Goal: Transaction & Acquisition: Purchase product/service

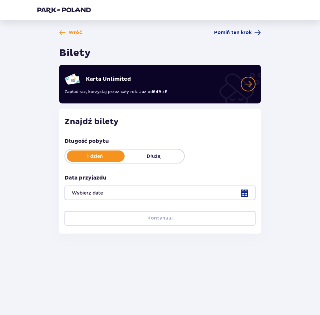
click at [107, 195] on div at bounding box center [159, 193] width 191 height 15
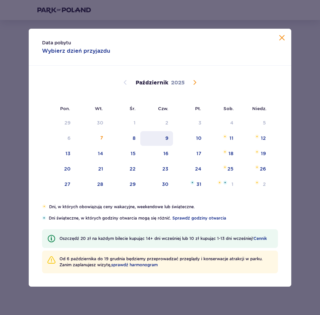
click at [169, 138] on div "9" at bounding box center [156, 138] width 33 height 15
type input "09.10.25"
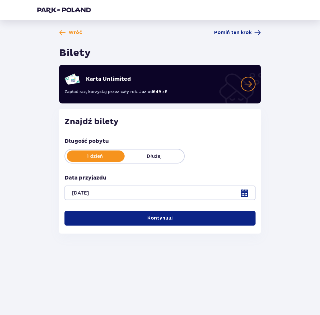
click at [154, 218] on p "Kontynuuj" at bounding box center [159, 218] width 25 height 7
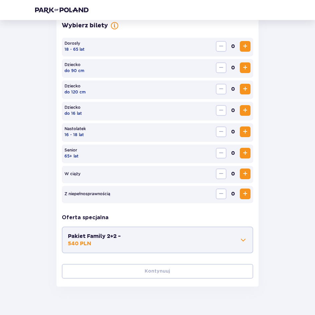
scroll to position [206, 0]
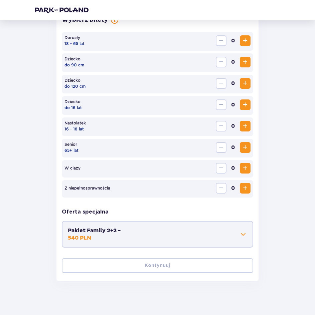
click at [245, 170] on span "Zwiększ" at bounding box center [245, 168] width 8 height 8
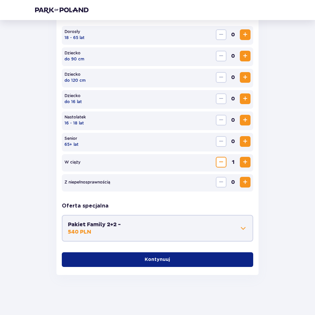
scroll to position [145, 0]
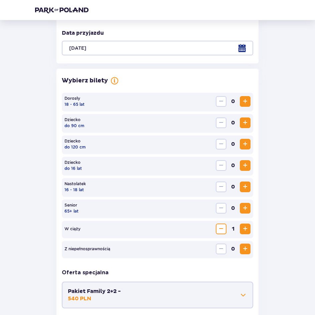
click at [222, 229] on span "Zmniejsz" at bounding box center [221, 229] width 8 height 8
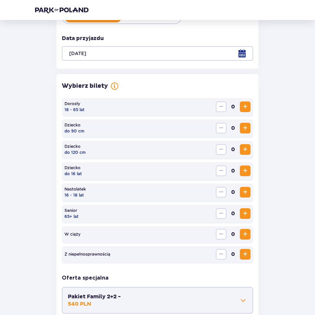
scroll to position [0, 0]
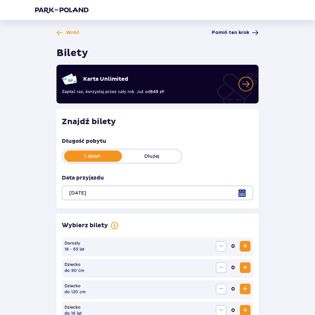
click at [230, 33] on span "Pomiń ten krok" at bounding box center [230, 32] width 37 height 7
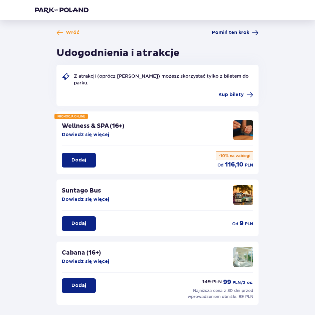
click at [233, 32] on span "Pomiń ten krok" at bounding box center [230, 32] width 37 height 7
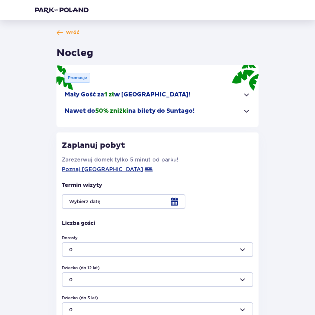
click at [172, 204] on div at bounding box center [157, 201] width 191 height 15
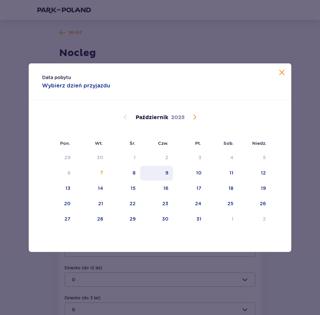
click at [168, 172] on div "9" at bounding box center [166, 173] width 3 height 7
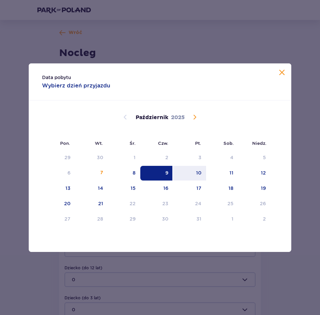
click at [164, 174] on div "9" at bounding box center [156, 173] width 33 height 15
click at [103, 89] on p "Wybierz dzień przyjazdu" at bounding box center [76, 85] width 68 height 7
click at [159, 169] on div "9" at bounding box center [156, 173] width 33 height 15
click at [282, 73] on span "Zamknij" at bounding box center [282, 73] width 8 height 8
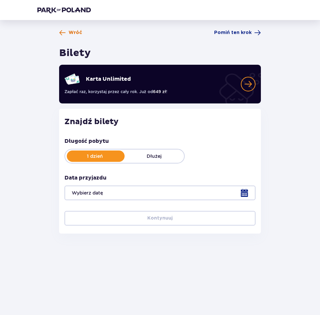
click at [78, 30] on span "Wróć" at bounding box center [75, 32] width 14 height 7
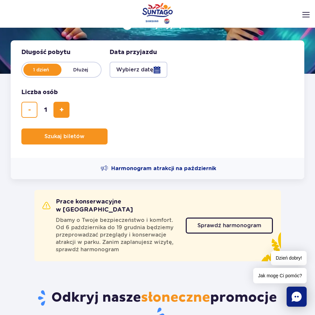
scroll to position [134, 0]
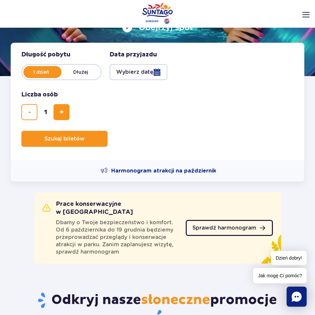
click at [225, 226] on span "Sprawdź harmonogram" at bounding box center [224, 228] width 64 height 5
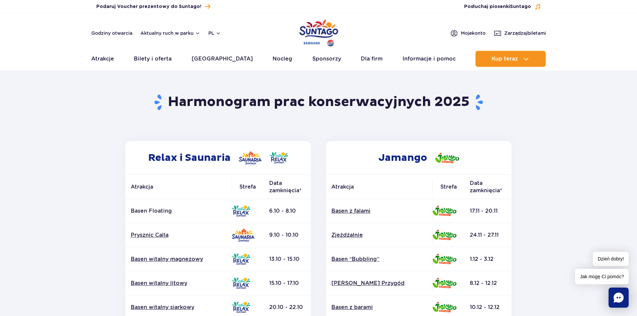
click at [315, 31] on img "Park of Poland" at bounding box center [318, 33] width 39 height 31
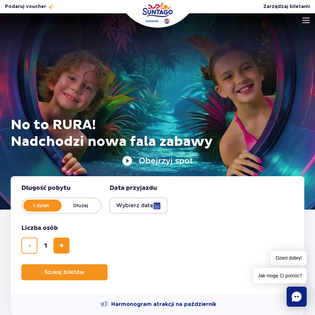
click at [306, 20] on img at bounding box center [305, 20] width 7 height 5
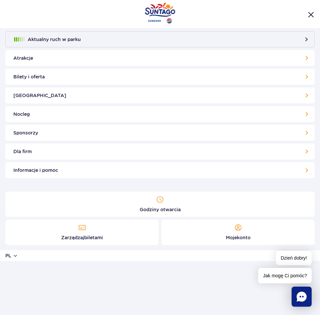
click at [26, 97] on link "[GEOGRAPHIC_DATA]" at bounding box center [159, 96] width 309 height 16
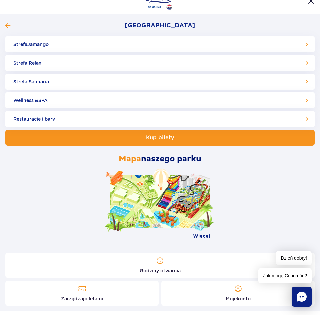
scroll to position [21, 0]
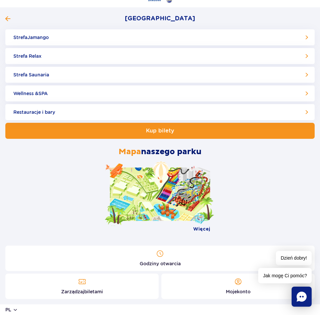
click at [145, 195] on link at bounding box center [160, 194] width 100 height 53
click at [37, 57] on link "Strefa Relax" at bounding box center [159, 56] width 309 height 16
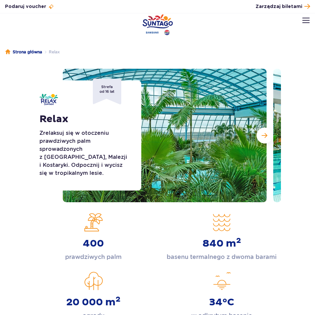
click at [254, 136] on img at bounding box center [165, 136] width 204 height 134
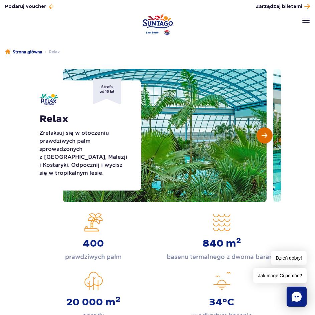
click at [271, 133] on button "Następny slajd" at bounding box center [265, 136] width 16 height 16
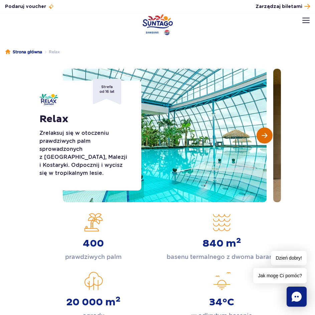
click at [265, 134] on span "Następny slajd" at bounding box center [265, 136] width 6 height 6
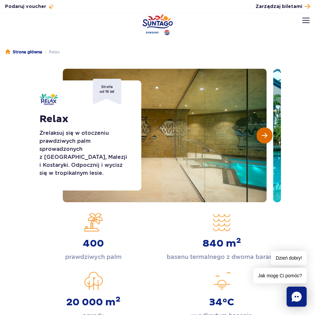
click at [265, 134] on span "Następny slajd" at bounding box center [265, 136] width 6 height 6
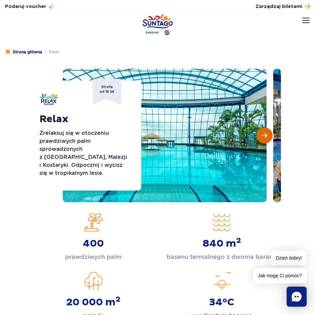
click at [265, 134] on span "Następny slajd" at bounding box center [265, 136] width 6 height 6
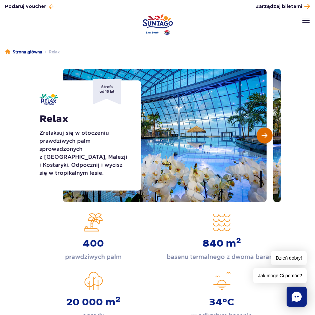
click at [265, 134] on span "Następny slajd" at bounding box center [265, 136] width 6 height 6
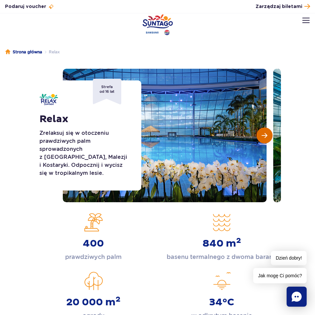
click at [265, 134] on span "Następny slajd" at bounding box center [265, 136] width 6 height 6
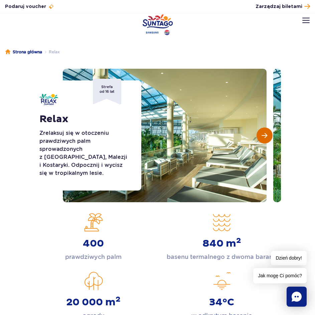
click at [265, 134] on span "Następny slajd" at bounding box center [265, 136] width 6 height 6
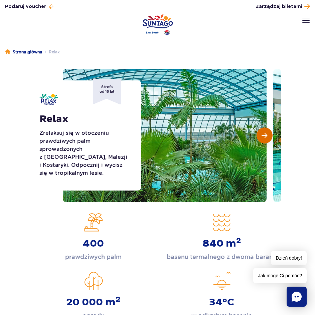
click at [265, 134] on span "Następny slajd" at bounding box center [265, 136] width 6 height 6
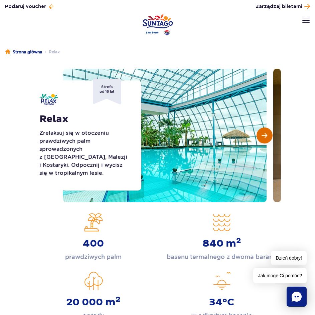
click at [265, 134] on span "Następny slajd" at bounding box center [265, 136] width 6 height 6
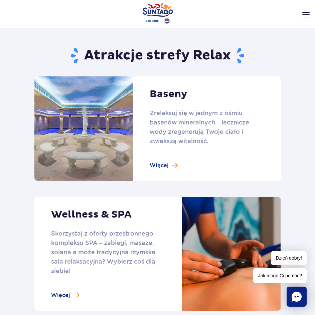
scroll to position [368, 0]
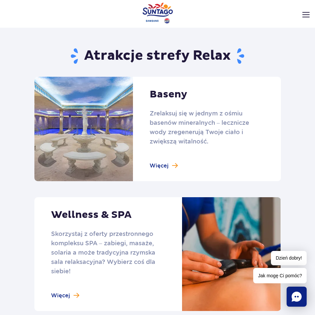
click at [91, 116] on link at bounding box center [157, 129] width 247 height 105
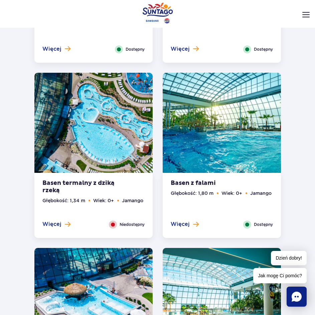
scroll to position [1202, 0]
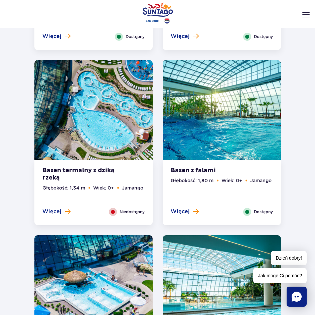
drag, startPoint x: 54, startPoint y: 202, endPoint x: 44, endPoint y: 204, distance: 10.2
click at [44, 208] on span "Więcej" at bounding box center [51, 211] width 19 height 7
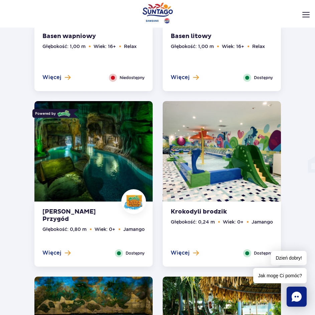
scroll to position [626, 0]
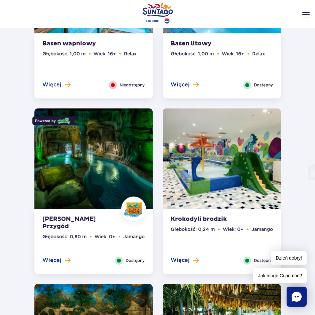
click at [112, 135] on img at bounding box center [93, 161] width 118 height 105
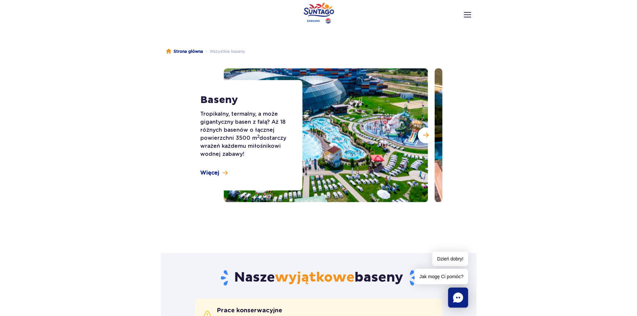
scroll to position [0, 0]
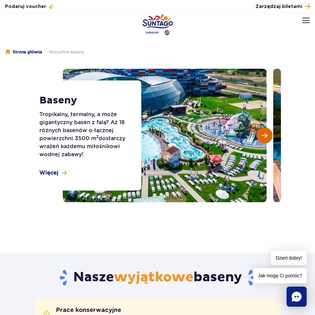
click at [258, 135] on button "Następny slajd" at bounding box center [265, 136] width 16 height 16
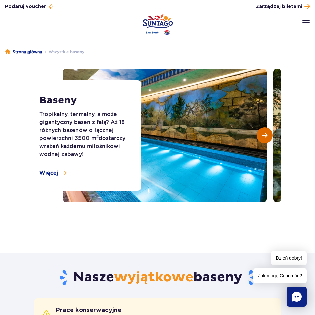
click at [258, 135] on button "Następny slajd" at bounding box center [265, 136] width 16 height 16
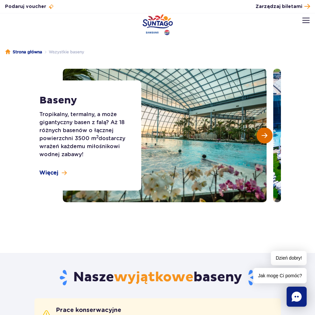
click at [258, 135] on button "Następny slajd" at bounding box center [265, 136] width 16 height 16
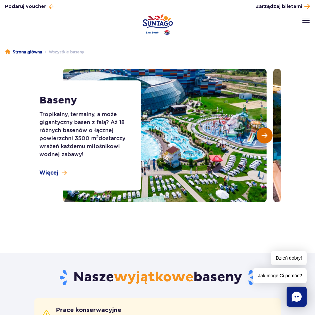
click at [258, 135] on button "Następny slajd" at bounding box center [265, 136] width 16 height 16
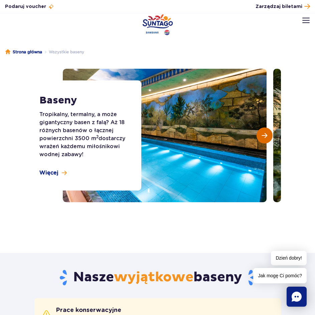
click at [258, 135] on button "Następny slajd" at bounding box center [265, 136] width 16 height 16
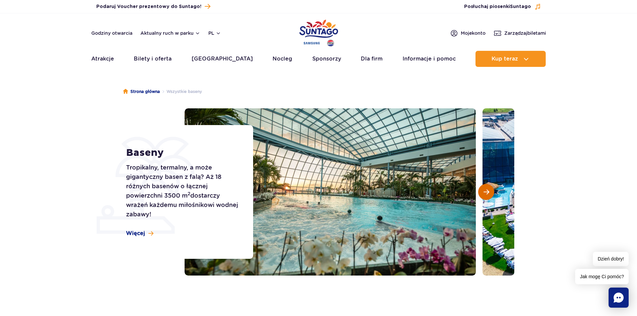
click at [315, 192] on button "Następny slajd" at bounding box center [486, 192] width 16 height 16
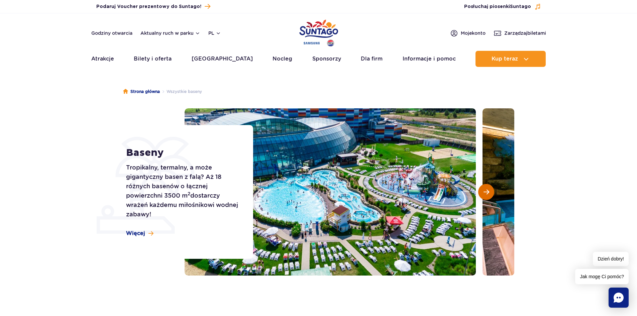
click at [315, 192] on button "Następny slajd" at bounding box center [486, 192] width 16 height 16
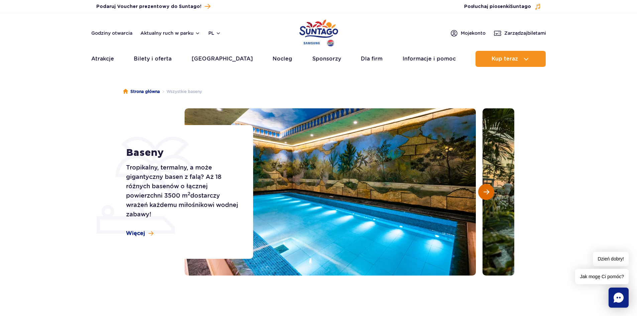
click at [315, 192] on button "Następny slajd" at bounding box center [486, 192] width 16 height 16
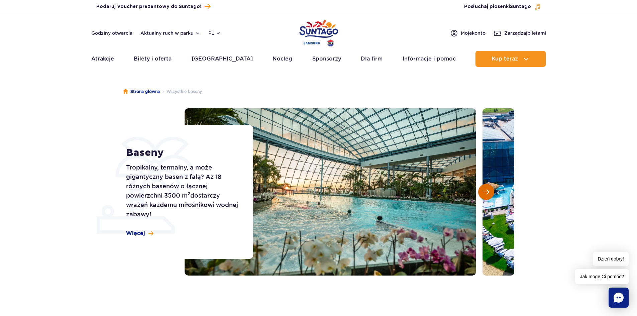
click at [315, 192] on button "Następny slajd" at bounding box center [486, 192] width 16 height 16
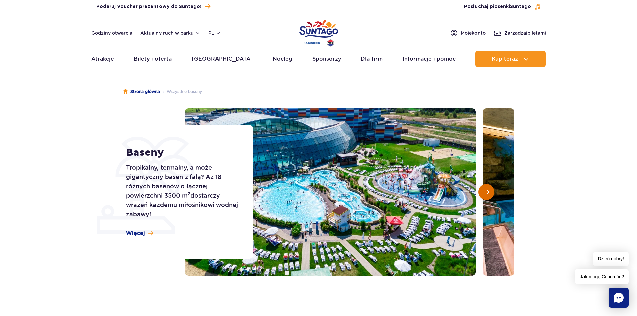
click at [315, 192] on button "Następny slajd" at bounding box center [486, 192] width 16 height 16
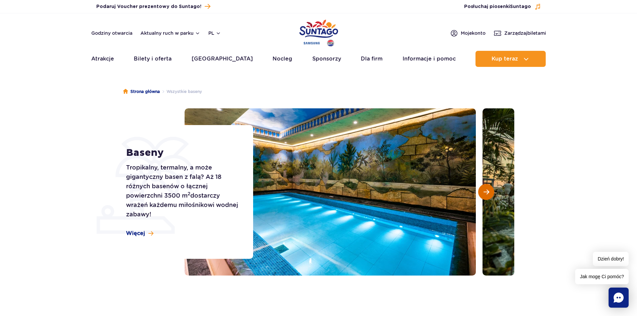
click at [315, 192] on button "Następny slajd" at bounding box center [486, 192] width 16 height 16
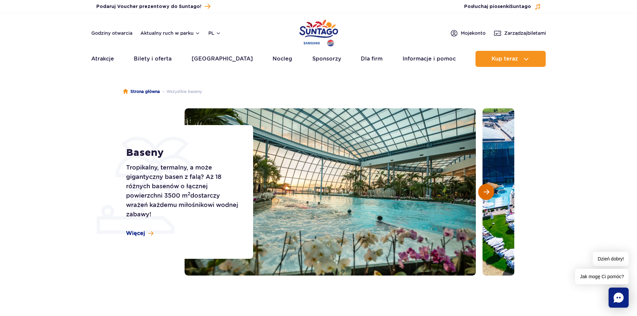
click at [315, 192] on button "Następny slajd" at bounding box center [486, 192] width 16 height 16
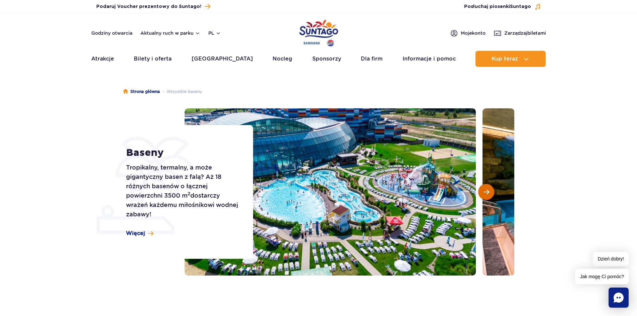
click at [315, 192] on button "Następny slajd" at bounding box center [486, 192] width 16 height 16
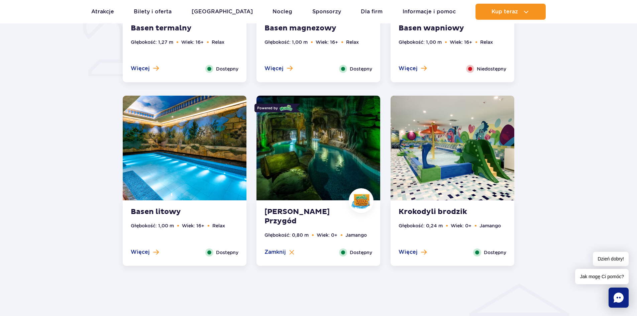
scroll to position [368, 0]
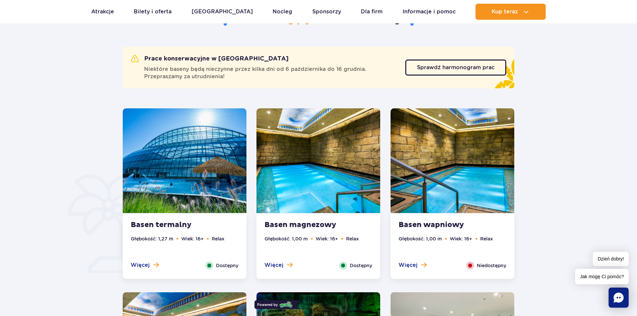
drag, startPoint x: 164, startPoint y: 177, endPoint x: 155, endPoint y: 232, distance: 55.5
click at [164, 178] on img at bounding box center [185, 160] width 124 height 105
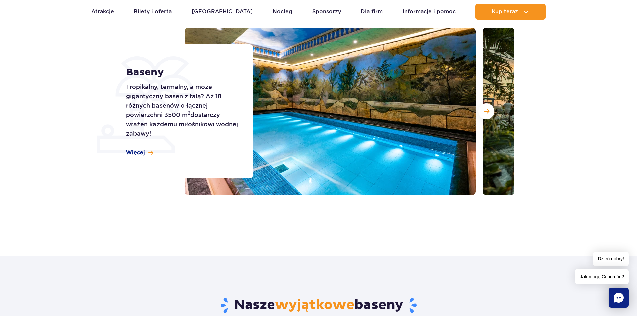
scroll to position [0, 0]
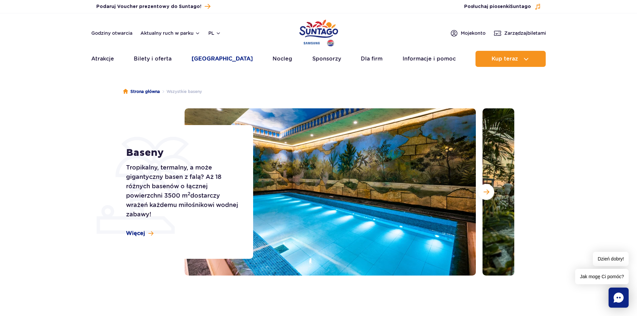
click at [214, 58] on link "[GEOGRAPHIC_DATA]" at bounding box center [221, 59] width 61 height 16
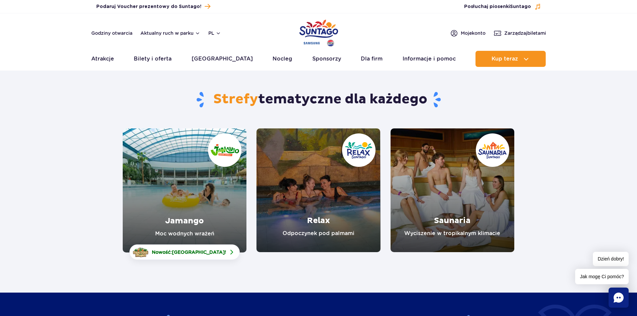
click at [354, 185] on link "Relax" at bounding box center [318, 190] width 124 height 124
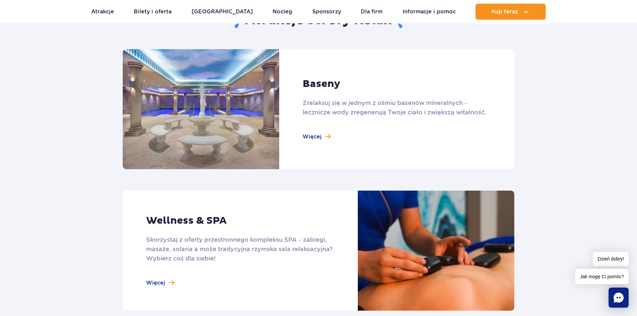
scroll to position [434, 0]
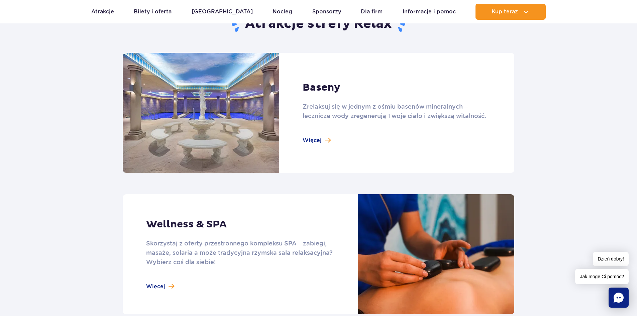
click at [316, 143] on link at bounding box center [318, 113] width 391 height 120
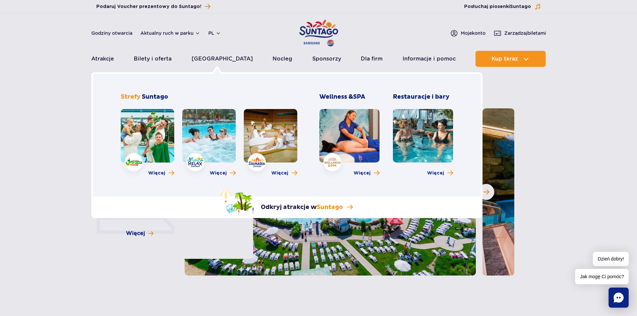
click at [198, 126] on link at bounding box center [208, 135] width 53 height 53
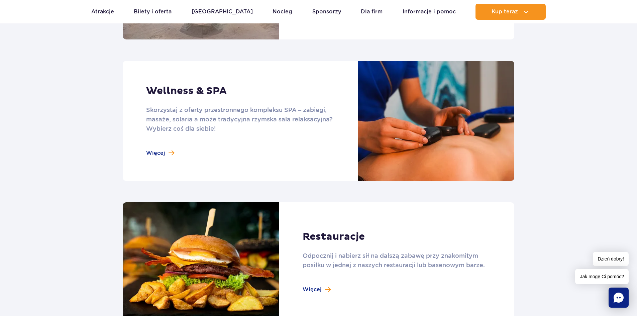
scroll to position [568, 0]
click at [245, 248] on link at bounding box center [318, 262] width 391 height 120
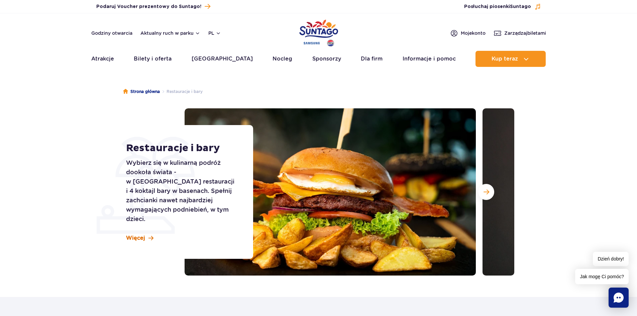
click at [143, 234] on span "Więcej" at bounding box center [135, 237] width 19 height 7
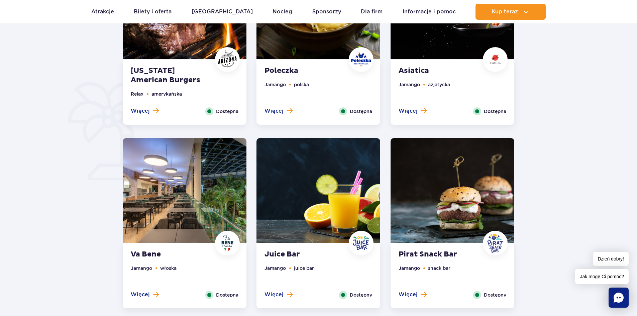
scroll to position [364, 0]
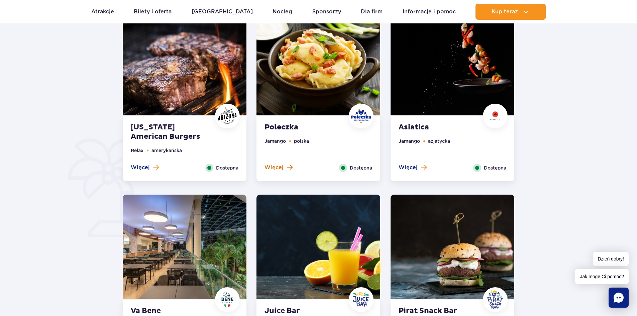
click at [277, 170] on span "Więcej" at bounding box center [273, 167] width 19 height 7
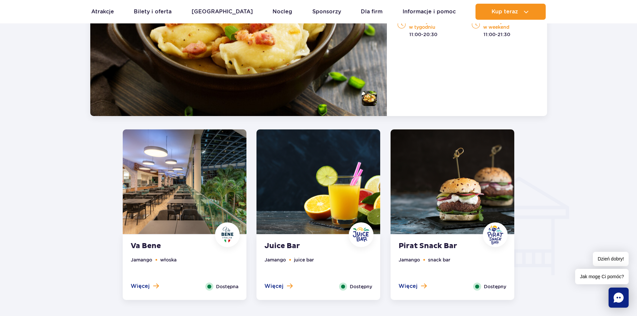
scroll to position [687, 0]
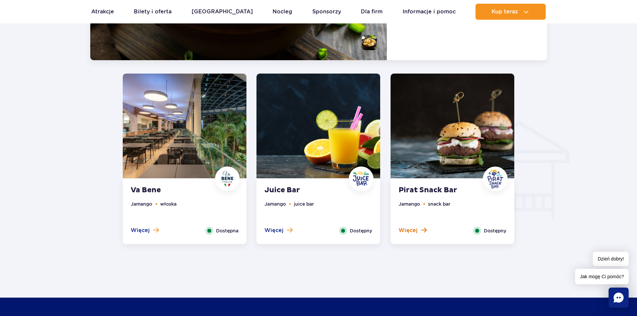
click at [408, 230] on span "Więcej" at bounding box center [407, 230] width 19 height 7
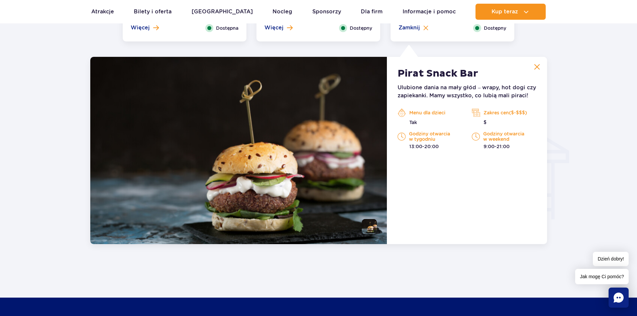
scroll to position [703, 0]
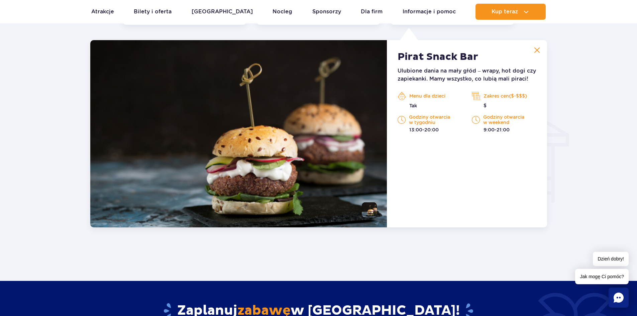
click at [538, 50] on img at bounding box center [537, 50] width 6 height 6
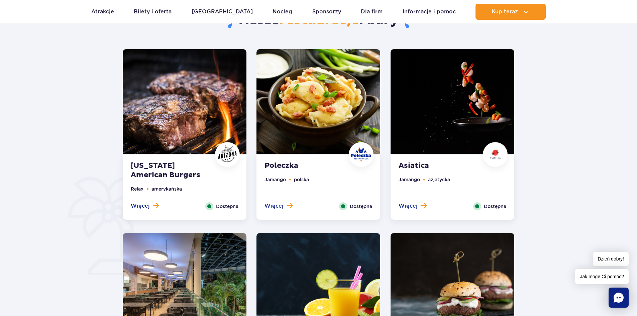
scroll to position [269, 0]
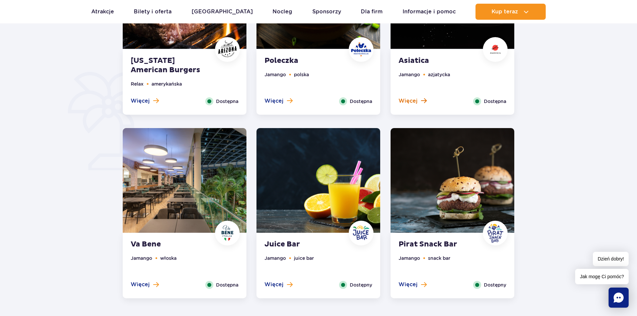
click at [408, 98] on span "Więcej" at bounding box center [407, 100] width 19 height 7
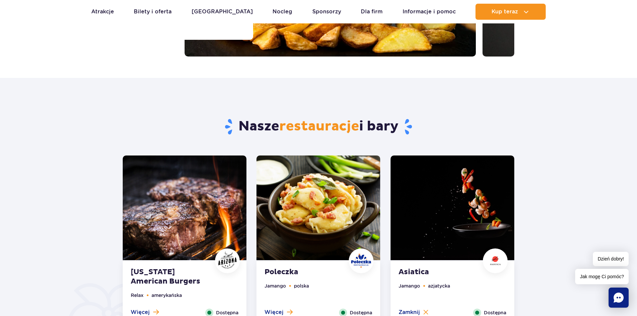
scroll to position [252, 0]
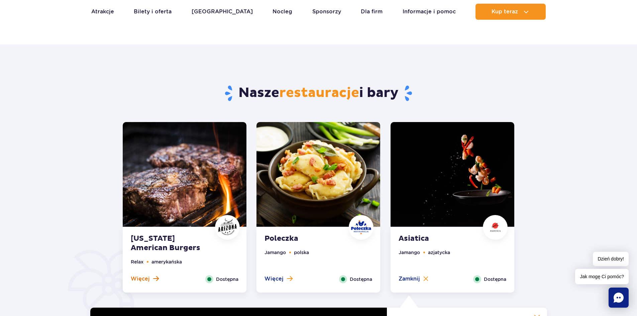
click at [142, 278] on span "Więcej" at bounding box center [140, 278] width 19 height 7
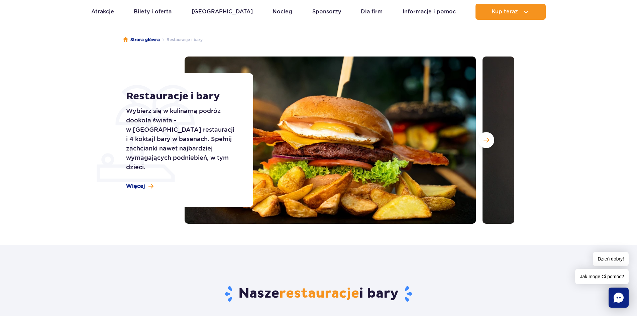
scroll to position [0, 0]
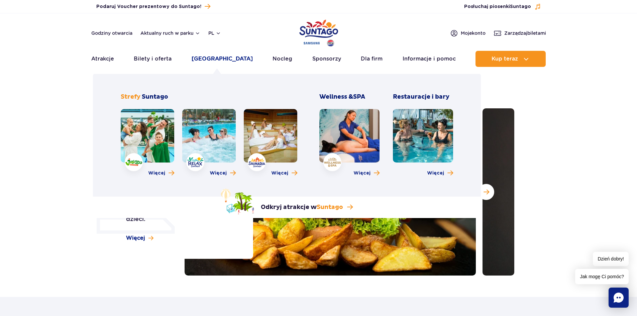
click at [204, 57] on link "Poznaj park" at bounding box center [221, 59] width 61 height 16
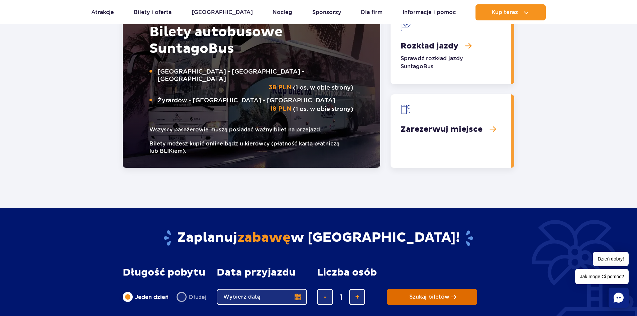
scroll to position [1069, 0]
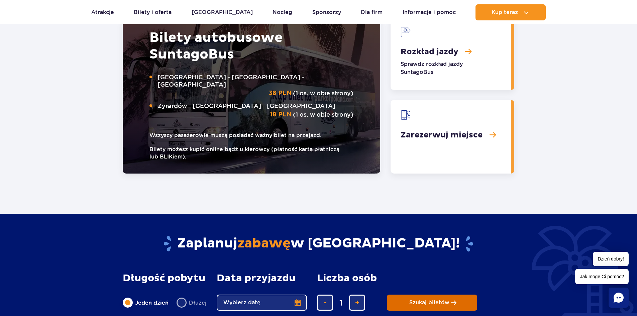
click at [429, 117] on link "Zarezerwuj miejsce" at bounding box center [450, 137] width 120 height 74
click at [620, 296] on icon "Chat" at bounding box center [618, 297] width 10 height 10
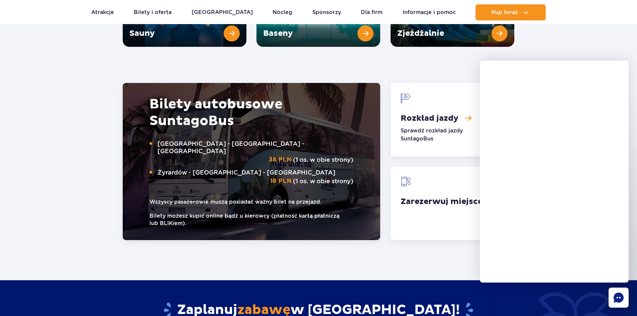
scroll to position [1002, 0]
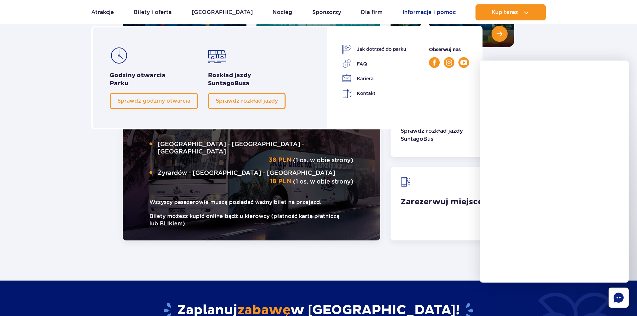
click at [439, 13] on link "Informacje i pomoc" at bounding box center [428, 12] width 53 height 16
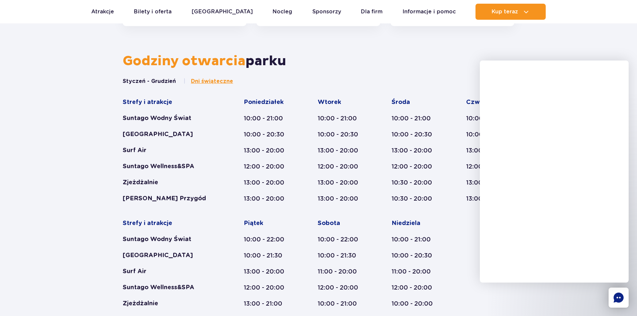
scroll to position [368, 0]
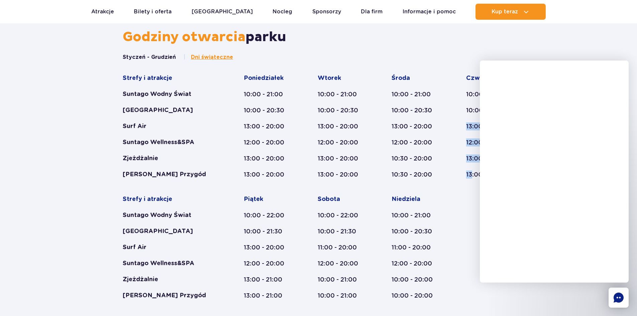
drag, startPoint x: 466, startPoint y: 127, endPoint x: 471, endPoint y: 177, distance: 50.1
click at [471, 177] on div "[DATE] 10:00 - 21:00 10:00 - 20:30 13:00 - 20:00 12:00 - 20:00 13:00 - 20:00 13…" at bounding box center [490, 126] width 48 height 104
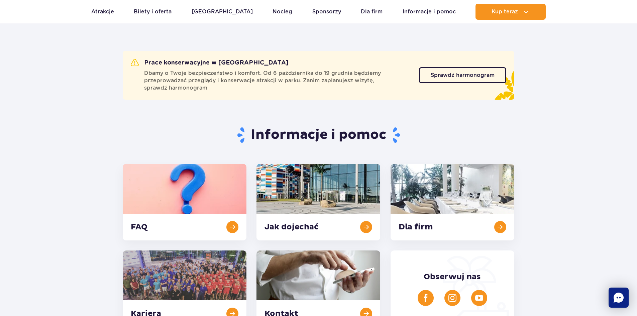
scroll to position [0, 0]
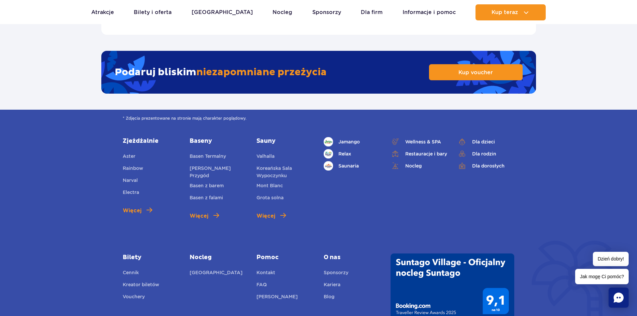
scroll to position [1136, 0]
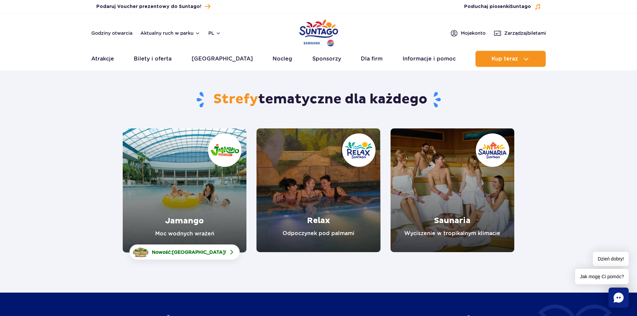
click at [428, 196] on link "Saunaria" at bounding box center [452, 190] width 124 height 124
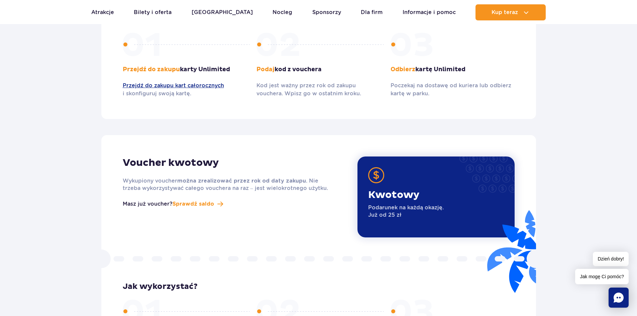
scroll to position [735, 0]
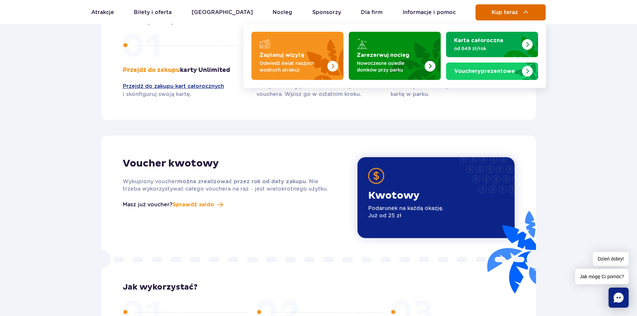
click at [522, 14] on img at bounding box center [526, 12] width 8 height 8
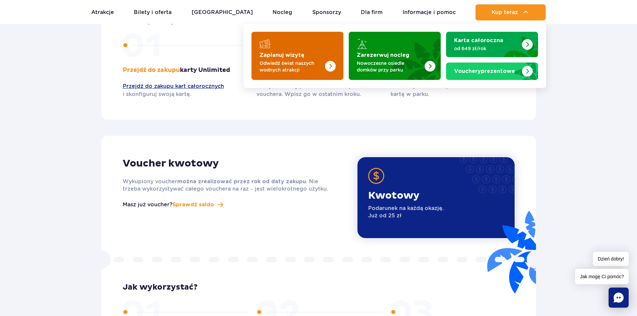
click at [291, 60] on p "Odwiedź świat naszych wodnych atrakcji" at bounding box center [291, 66] width 65 height 13
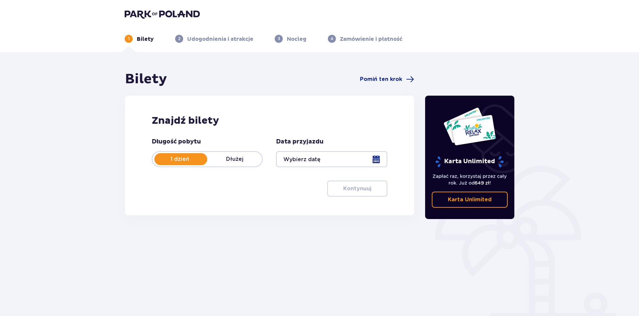
click at [318, 160] on div at bounding box center [331, 159] width 111 height 16
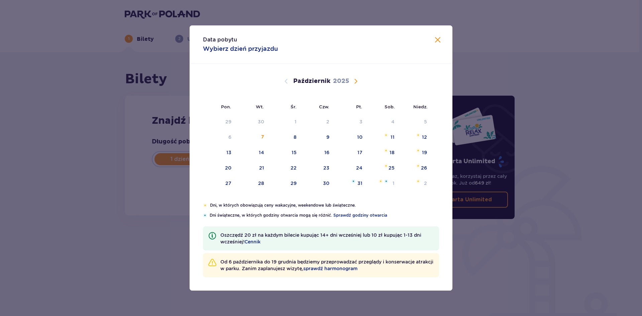
click at [323, 136] on div "9" at bounding box center [317, 137] width 33 height 15
type input "[DATE]"
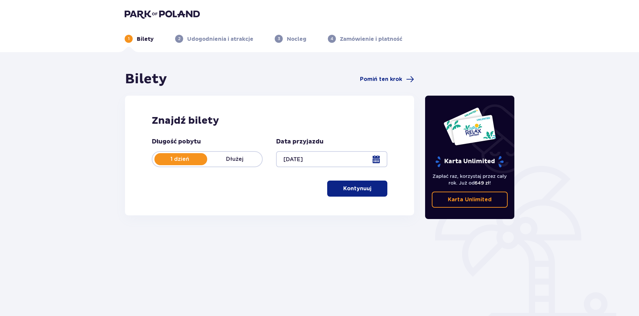
click at [351, 187] on p "Kontynuuj" at bounding box center [357, 188] width 28 height 7
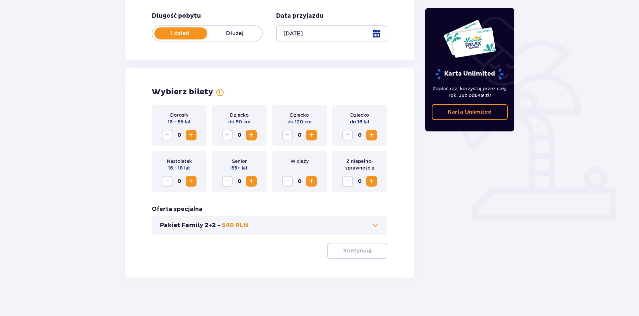
scroll to position [127, 0]
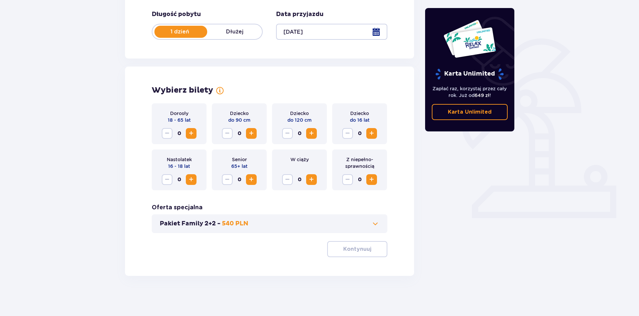
click at [190, 130] on span "Zwiększ" at bounding box center [191, 133] width 8 height 8
click at [190, 131] on span "Zwiększ" at bounding box center [191, 133] width 8 height 8
click at [361, 250] on p "Kontynuuj" at bounding box center [357, 248] width 28 height 7
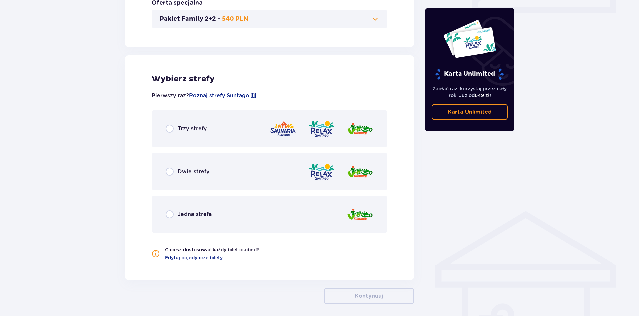
scroll to position [360, 0]
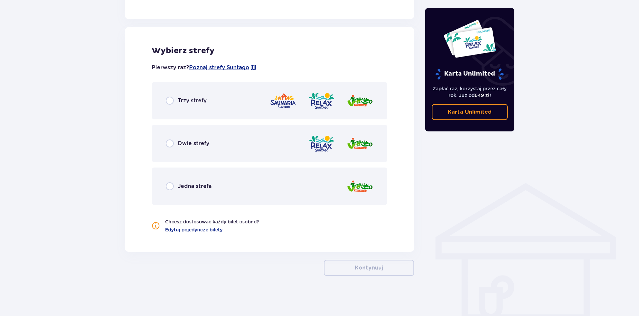
click at [191, 100] on span "Trzy strefy" at bounding box center [192, 100] width 29 height 7
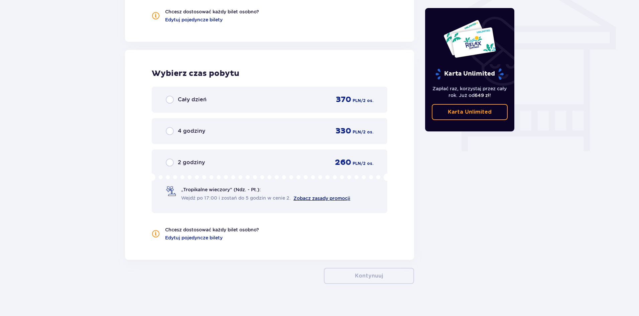
scroll to position [578, 0]
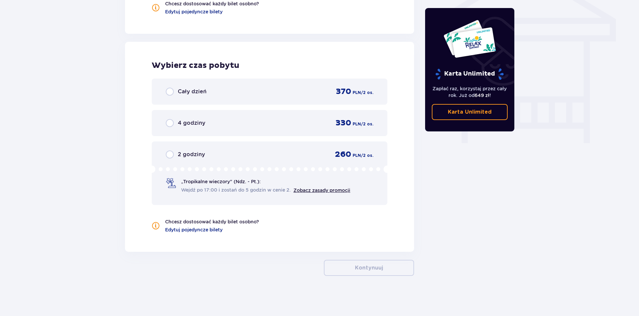
drag, startPoint x: 202, startPoint y: 92, endPoint x: 311, endPoint y: 200, distance: 153.8
click at [202, 92] on span "Cały dzień" at bounding box center [192, 91] width 29 height 7
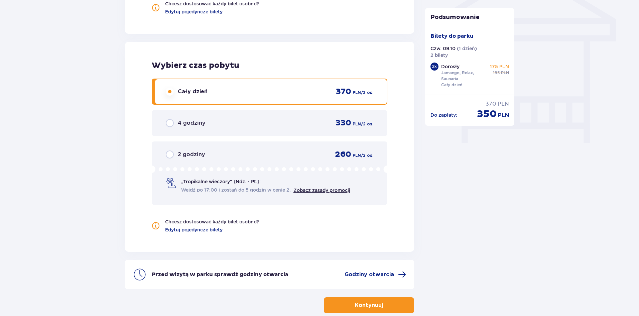
scroll to position [611, 0]
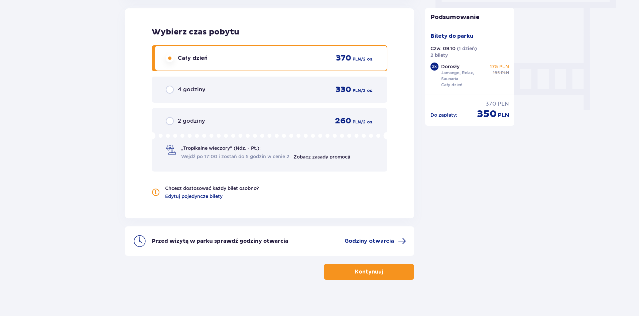
click at [357, 274] on p "Kontynuuj" at bounding box center [369, 271] width 28 height 7
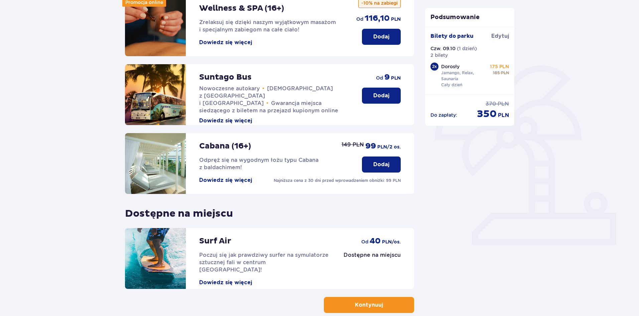
scroll to position [134, 0]
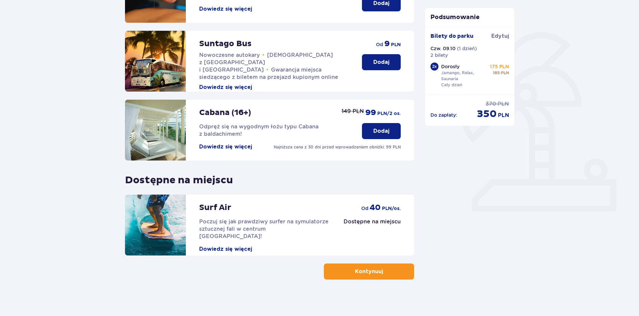
click at [371, 266] on button "Kontynuuj" at bounding box center [369, 271] width 90 height 16
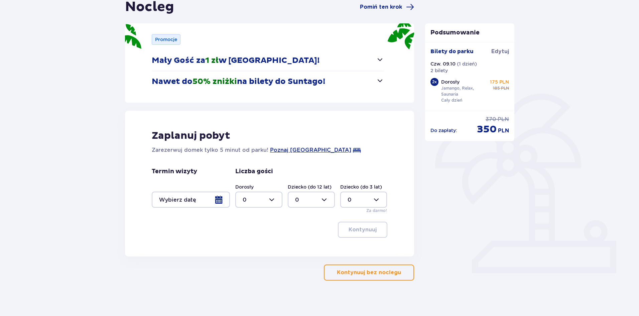
scroll to position [77, 0]
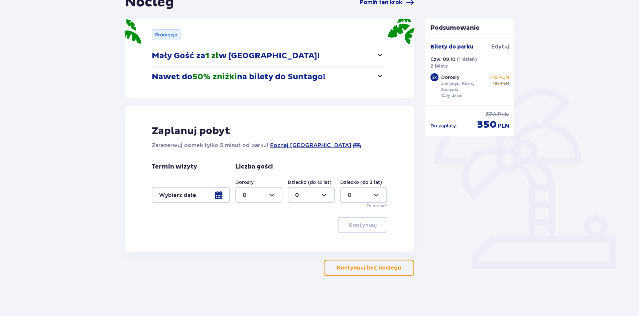
click at [369, 265] on p "Kontynuuj bez noclegu" at bounding box center [369, 267] width 64 height 7
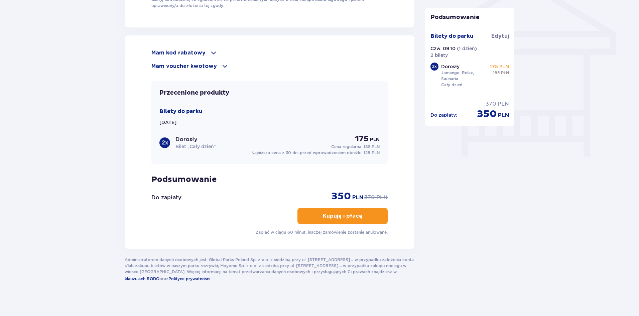
scroll to position [569, 0]
